Goal: Information Seeking & Learning: Learn about a topic

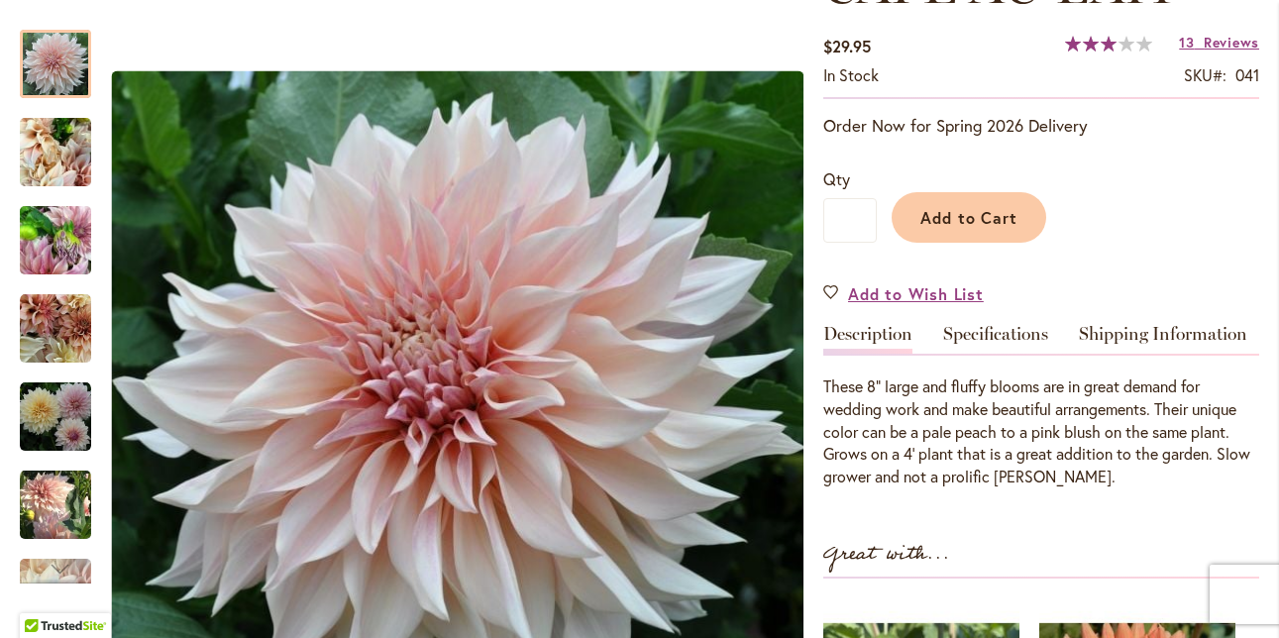
scroll to position [339, 0]
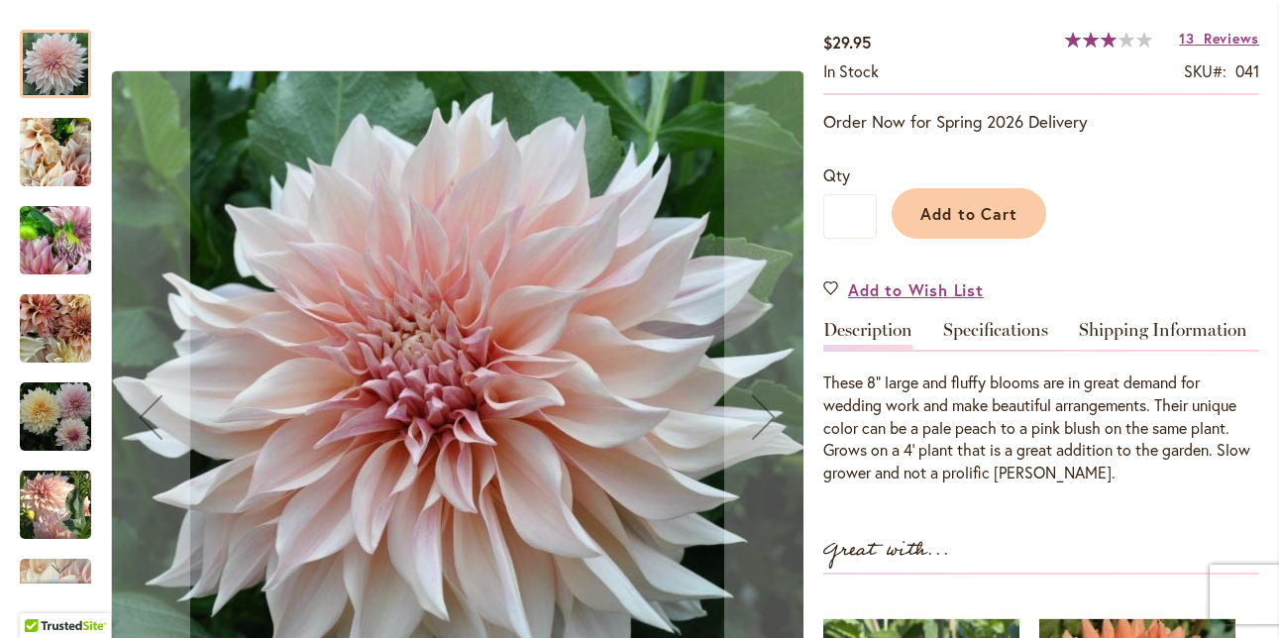
click at [60, 145] on img "Café Au Lait" at bounding box center [55, 152] width 71 height 95
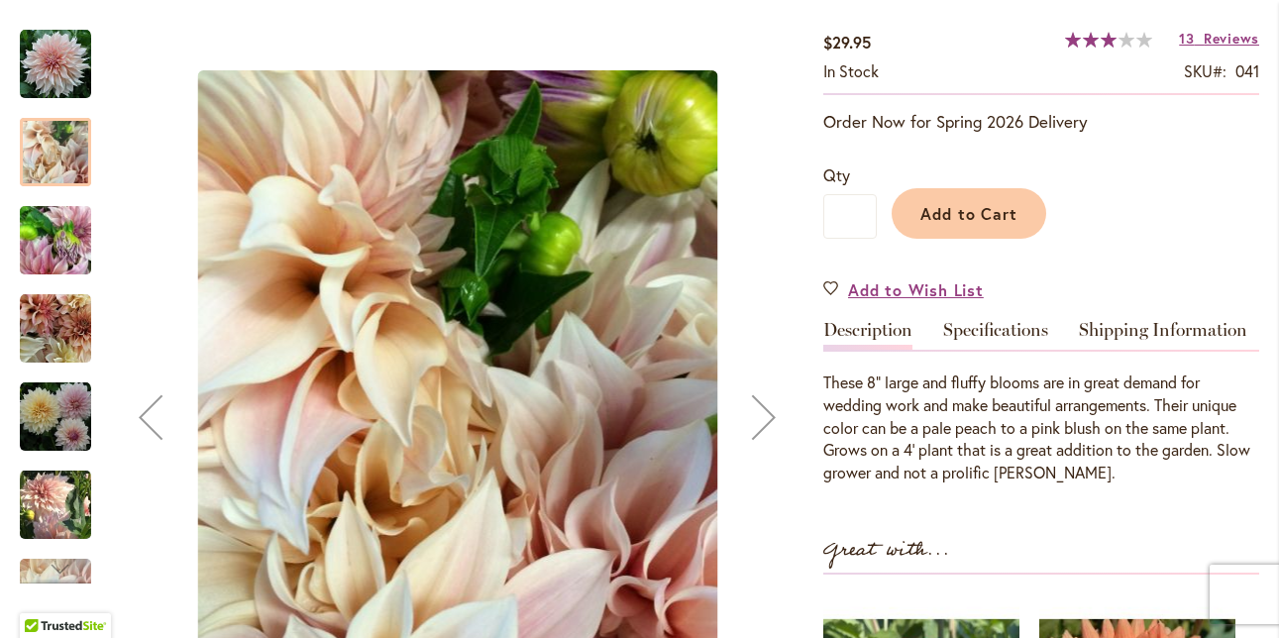
click at [49, 260] on img "Café Au Lait" at bounding box center [55, 240] width 71 height 95
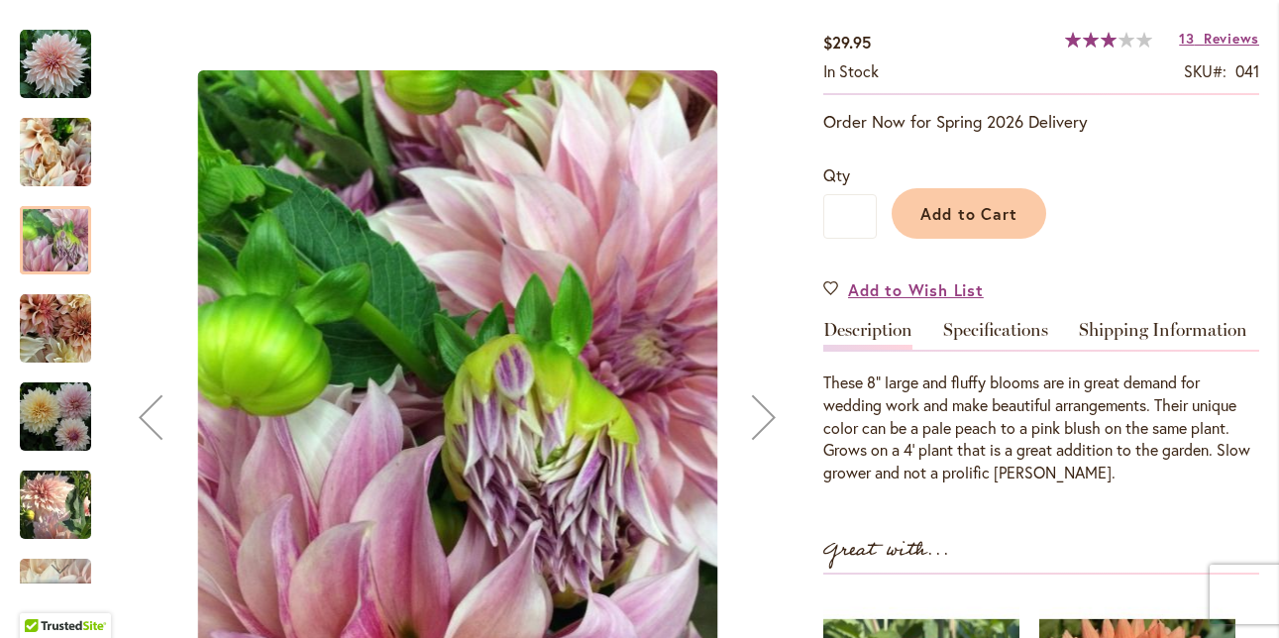
click at [56, 355] on img "Café Au Lait" at bounding box center [55, 328] width 71 height 71
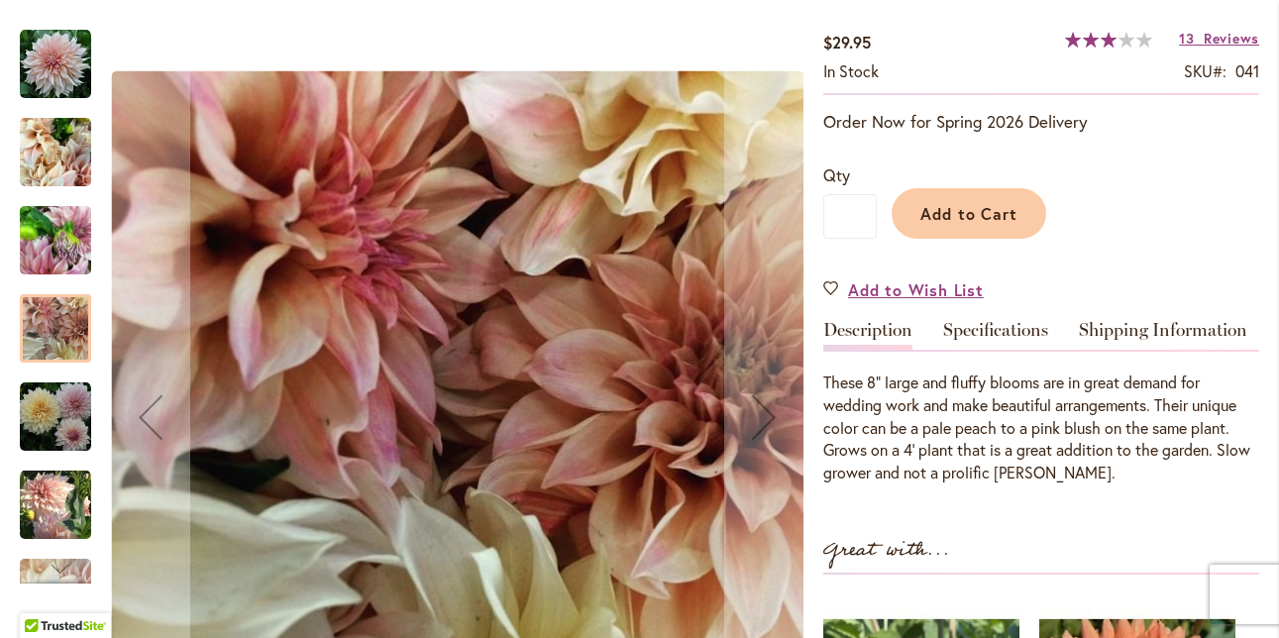
click at [55, 316] on div at bounding box center [55, 328] width 71 height 68
click at [57, 349] on div at bounding box center [55, 328] width 71 height 68
click at [57, 410] on img "Café Au Lait" at bounding box center [55, 416] width 71 height 71
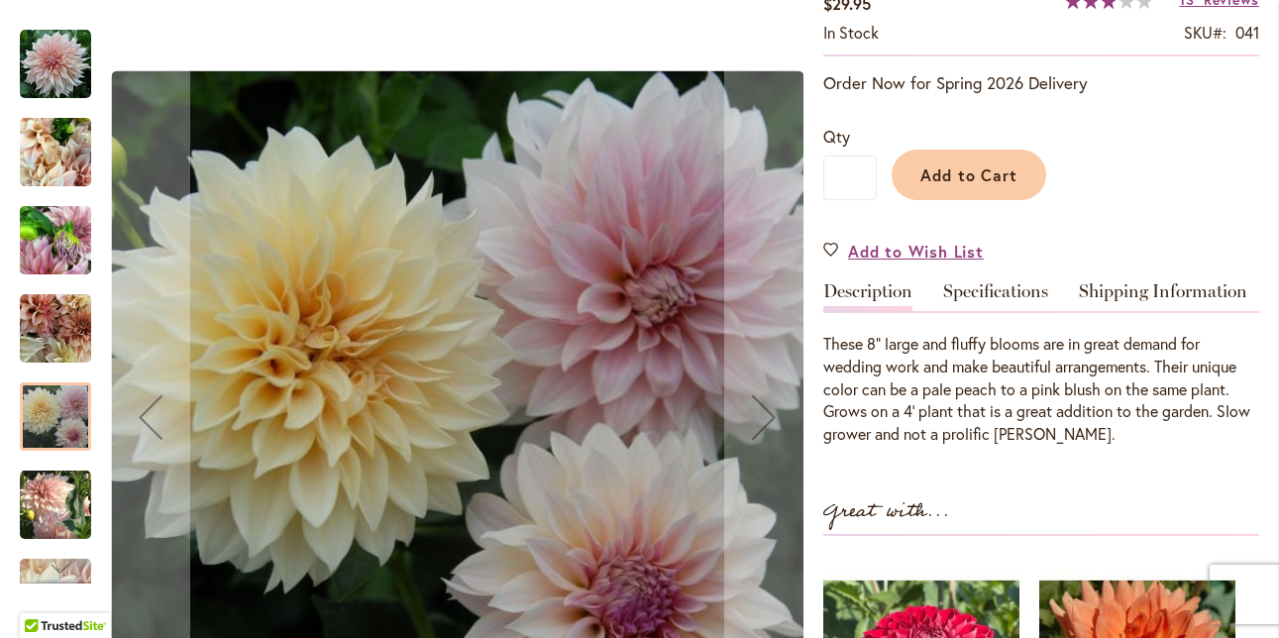
scroll to position [364, 0]
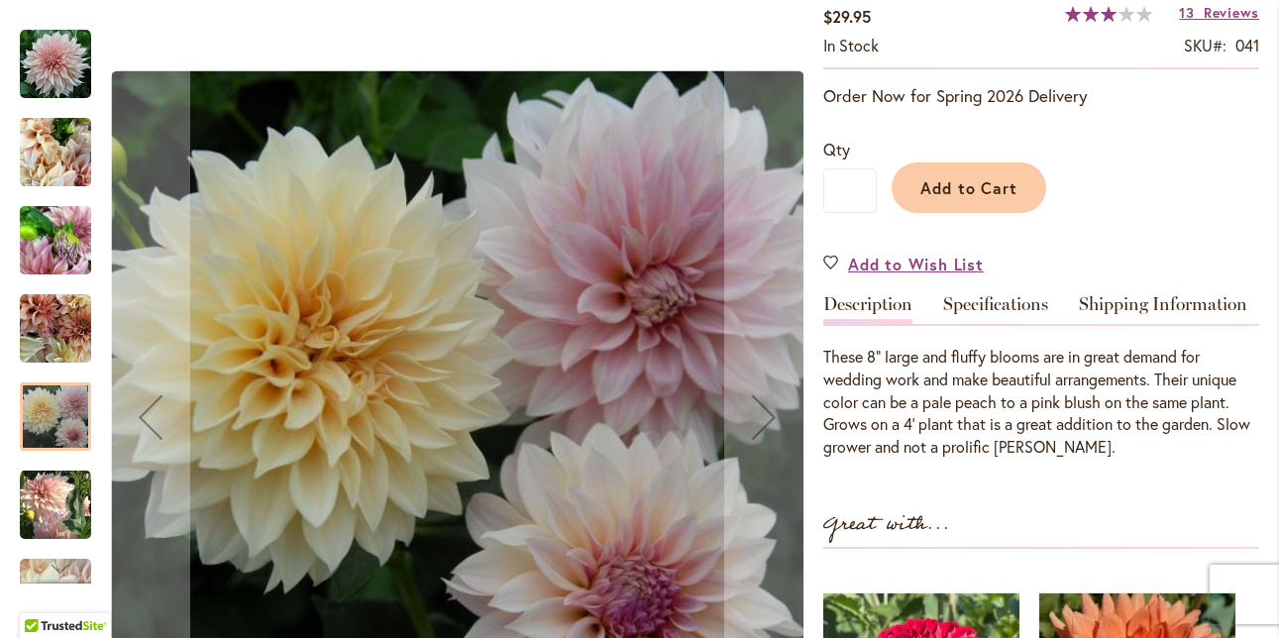
click at [63, 496] on img "Café Au Lait" at bounding box center [55, 503] width 71 height 73
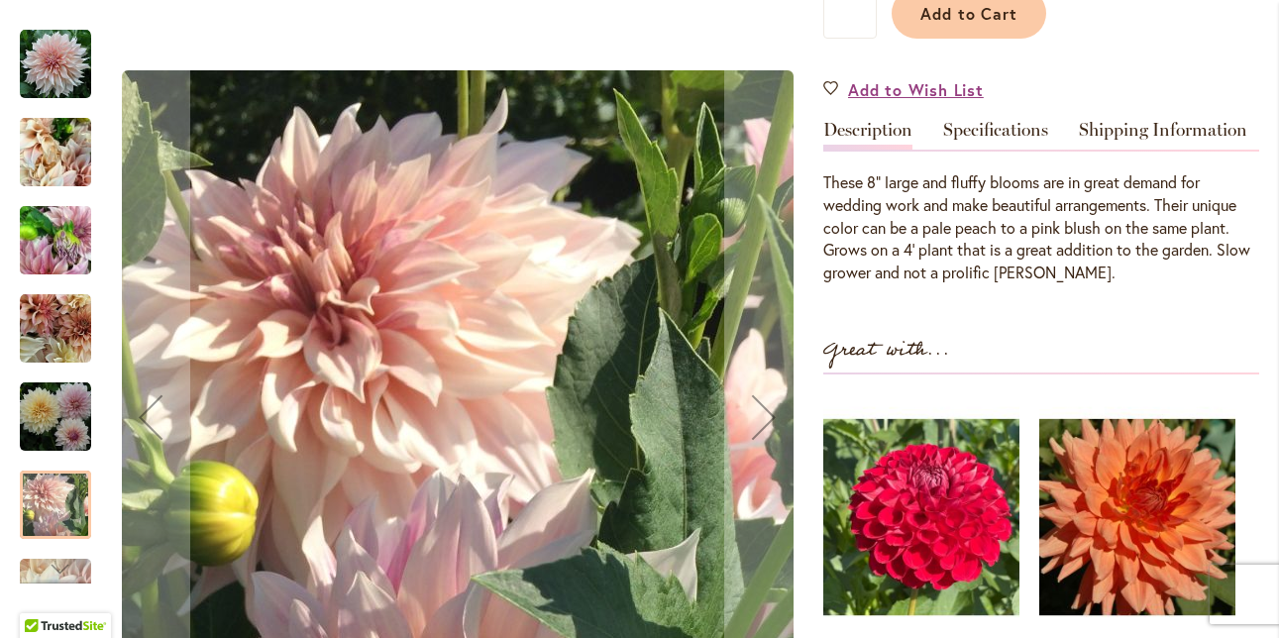
scroll to position [535, 0]
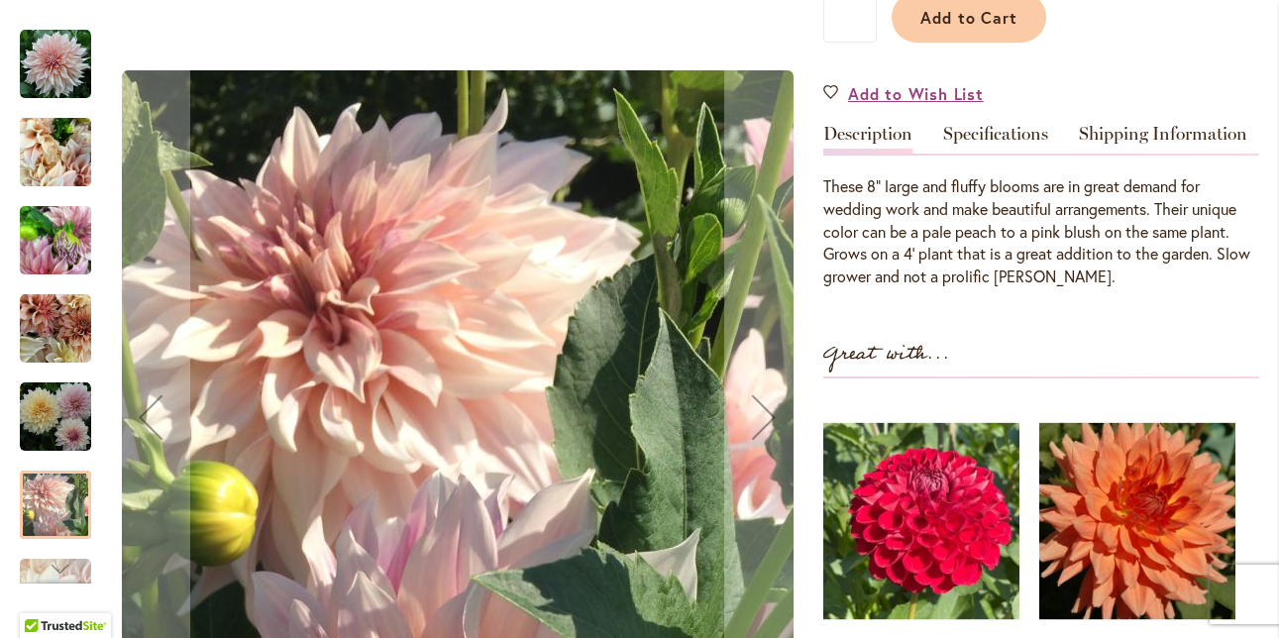
click at [70, 566] on div "Next" at bounding box center [56, 569] width 30 height 30
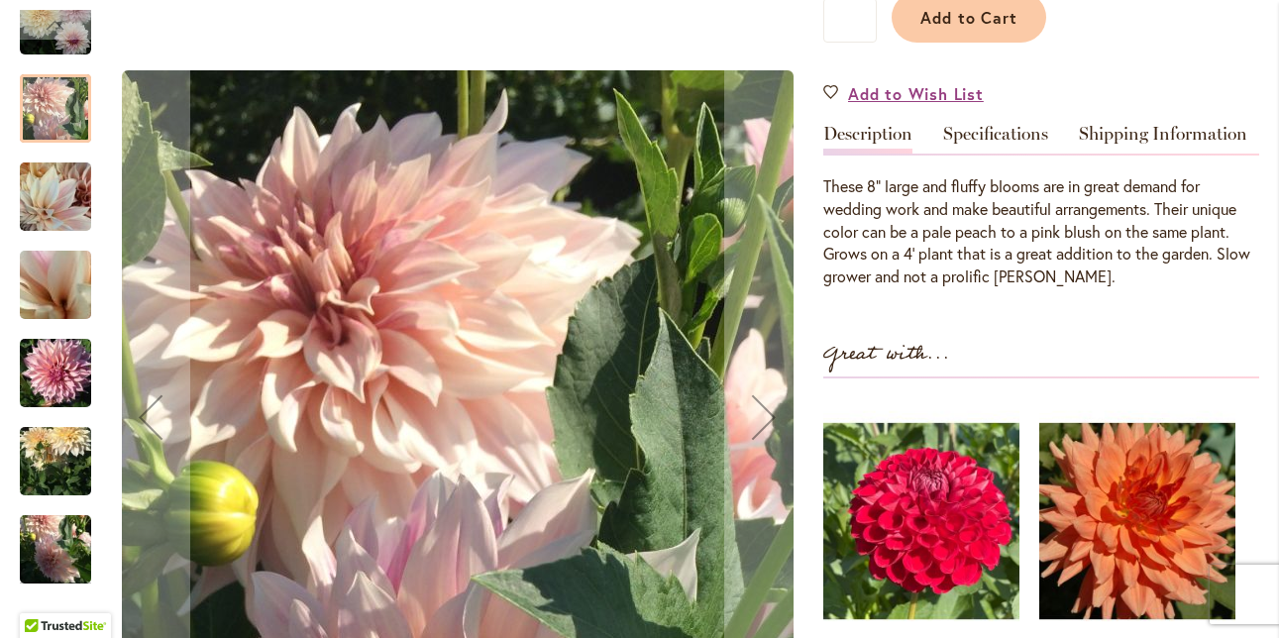
click at [60, 389] on img "Café Au Lait" at bounding box center [55, 373] width 71 height 95
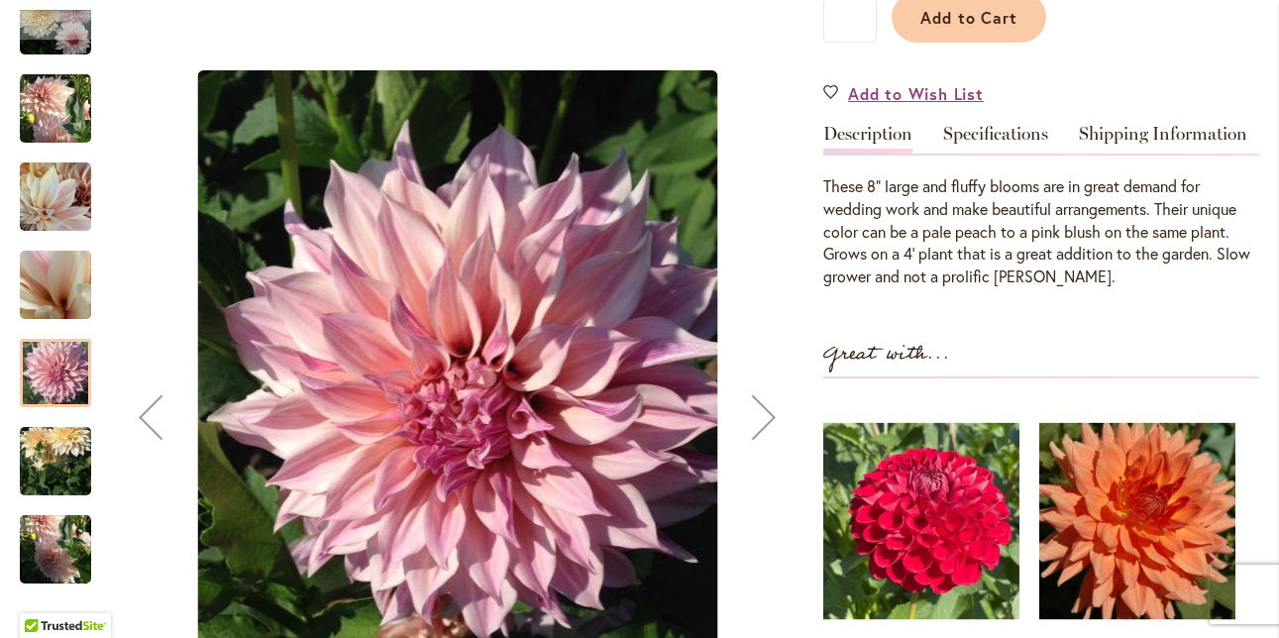
click at [62, 445] on img "Café Au Lait" at bounding box center [55, 461] width 71 height 95
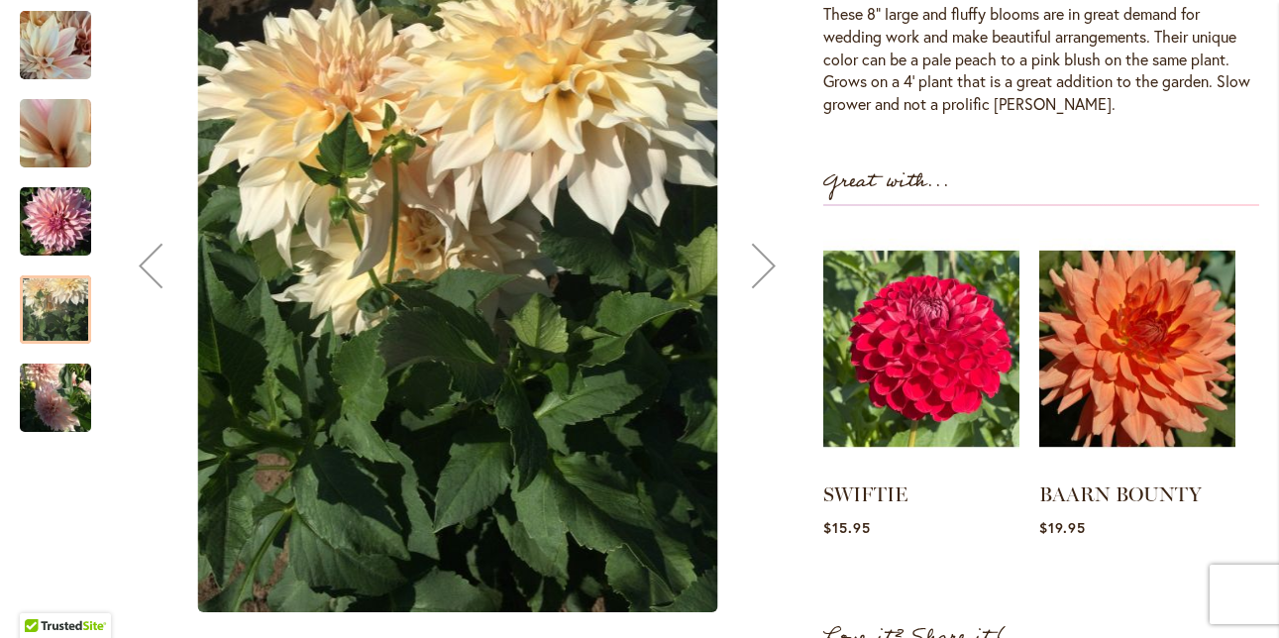
scroll to position [705, 0]
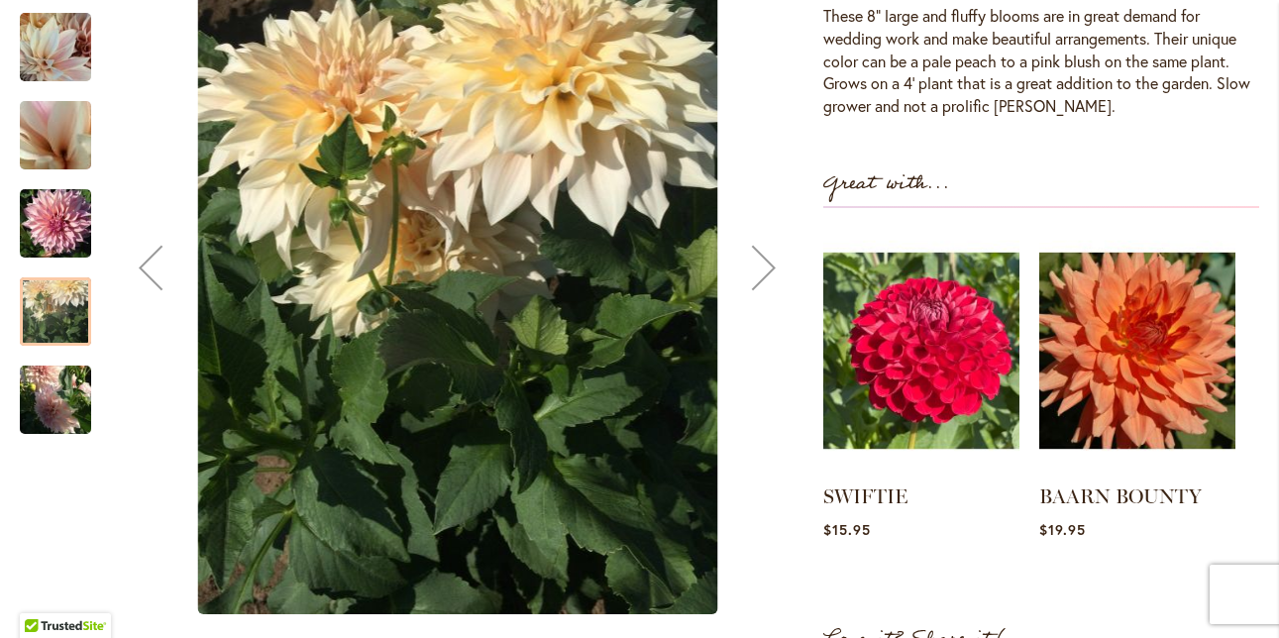
click at [48, 391] on img "Café Au Lait" at bounding box center [55, 400] width 71 height 95
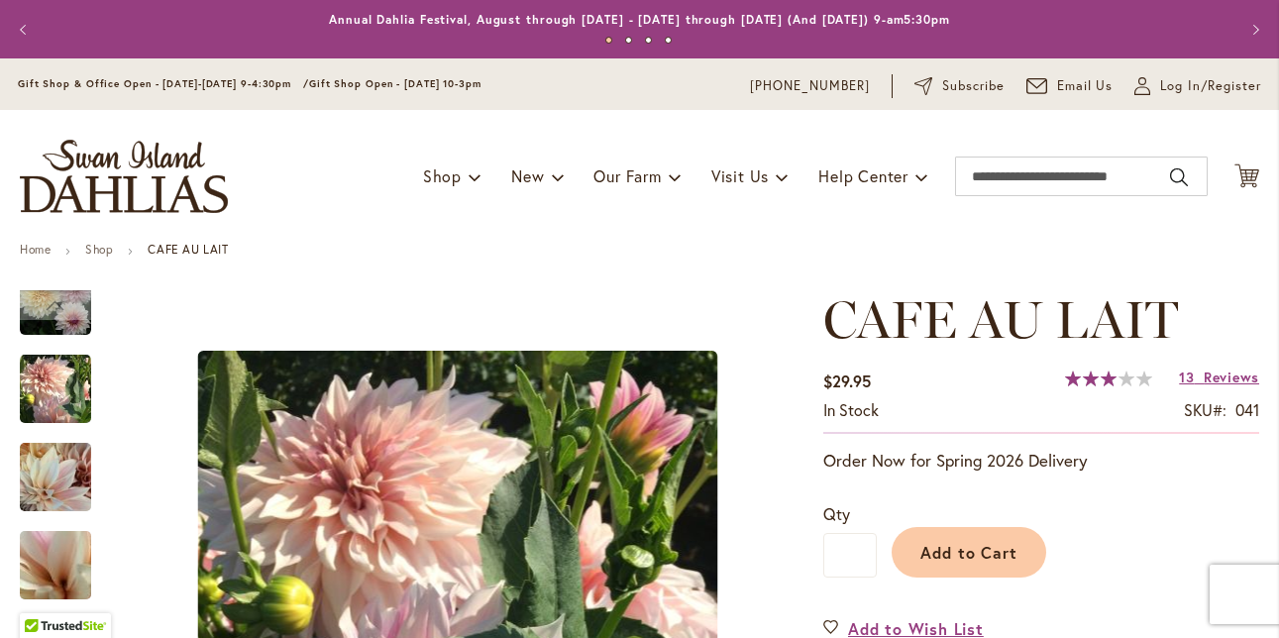
scroll to position [0, 0]
click at [1227, 377] on span "Reviews" at bounding box center [1230, 376] width 55 height 19
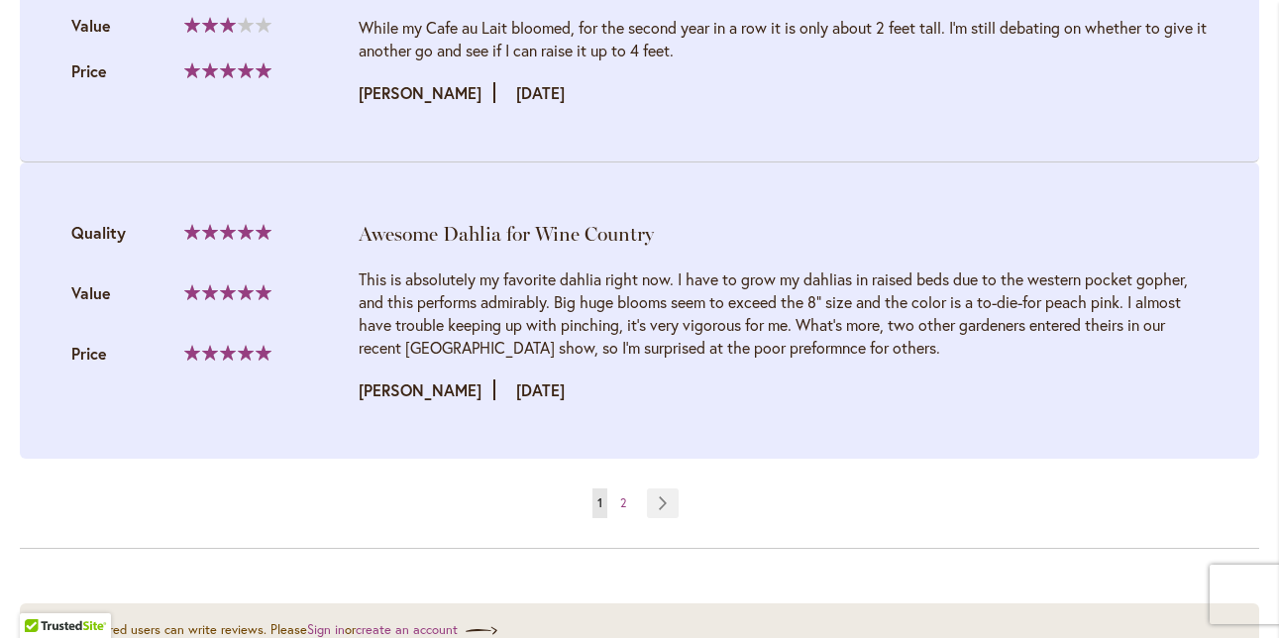
scroll to position [4684, 0]
